Goal: Find specific page/section: Find specific page/section

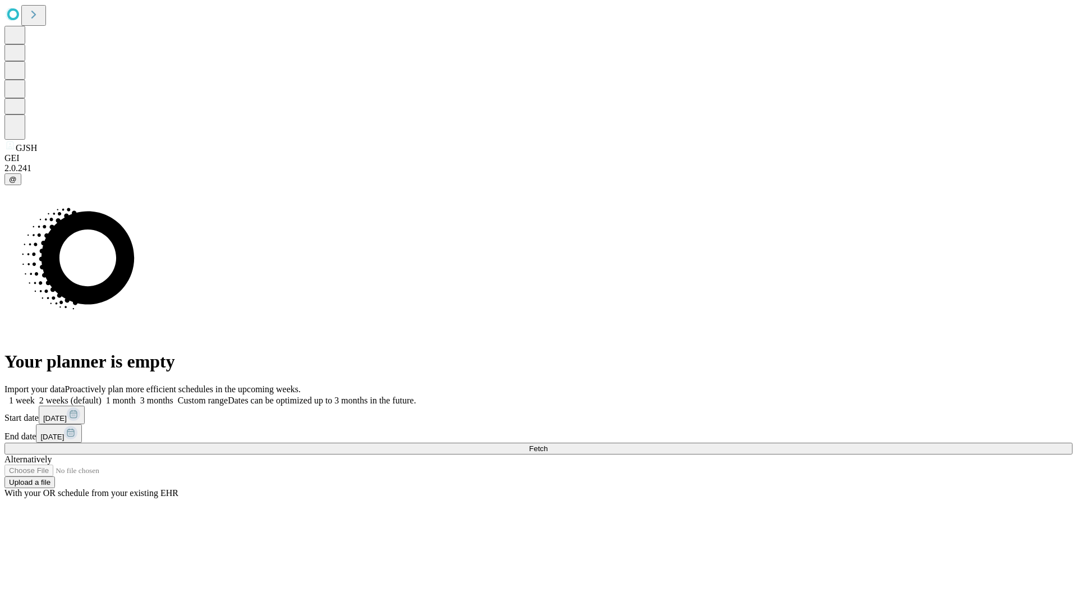
click at [548, 444] on span "Fetch" at bounding box center [538, 448] width 19 height 8
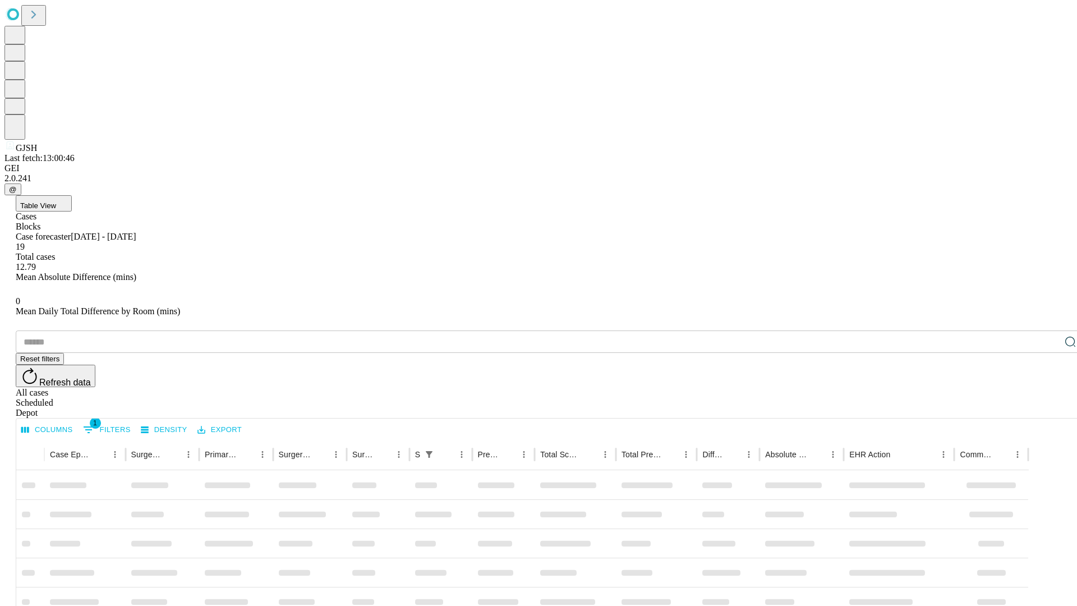
click at [1048, 408] on div "Depot" at bounding box center [550, 413] width 1068 height 10
